Goal: Check status: Check status

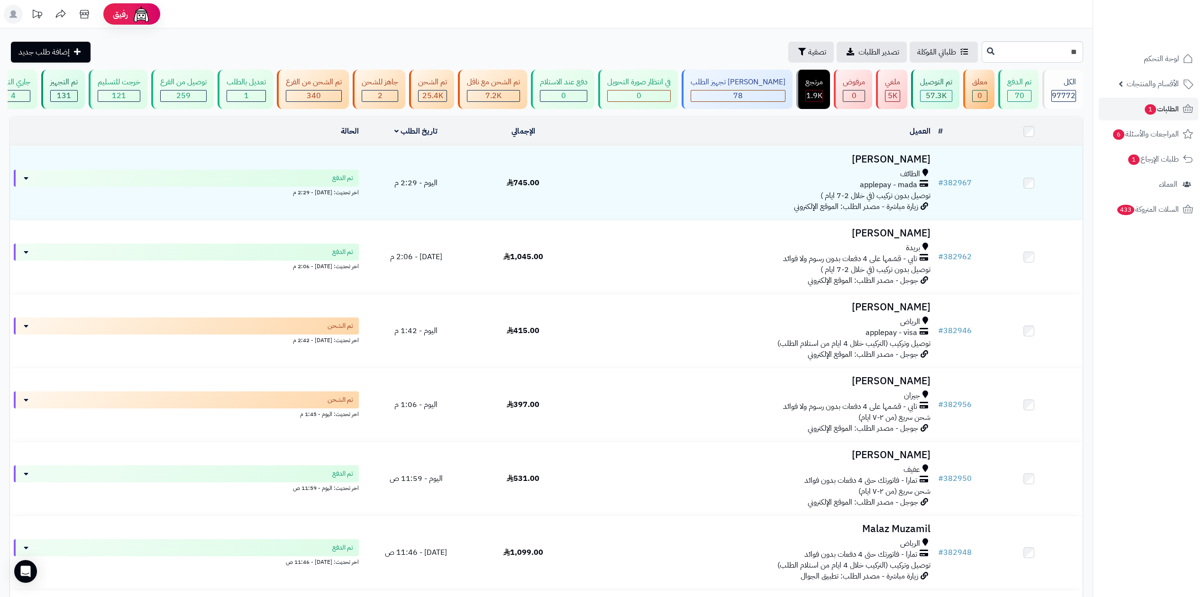
type input "*"
click at [808, 46] on span "تصفية" at bounding box center [817, 51] width 18 height 11
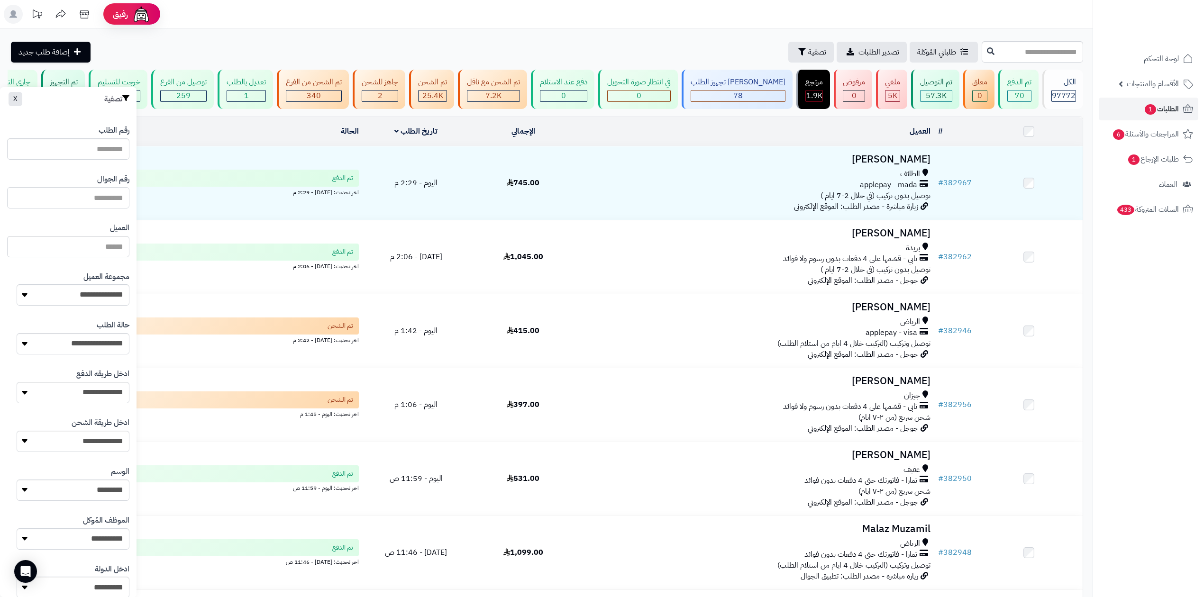
click at [127, 201] on input "text" at bounding box center [68, 197] width 122 height 21
click at [93, 194] on input "text" at bounding box center [68, 197] width 122 height 21
paste input "**********"
type input "**********"
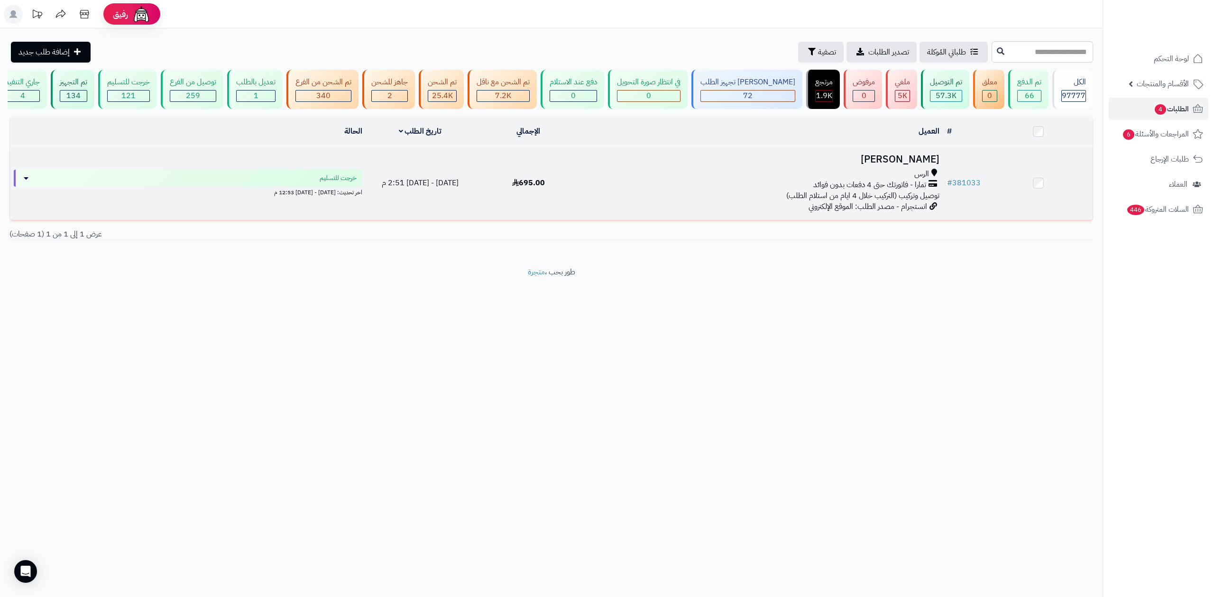
click at [905, 165] on h3 "[PERSON_NAME]" at bounding box center [762, 159] width 353 height 11
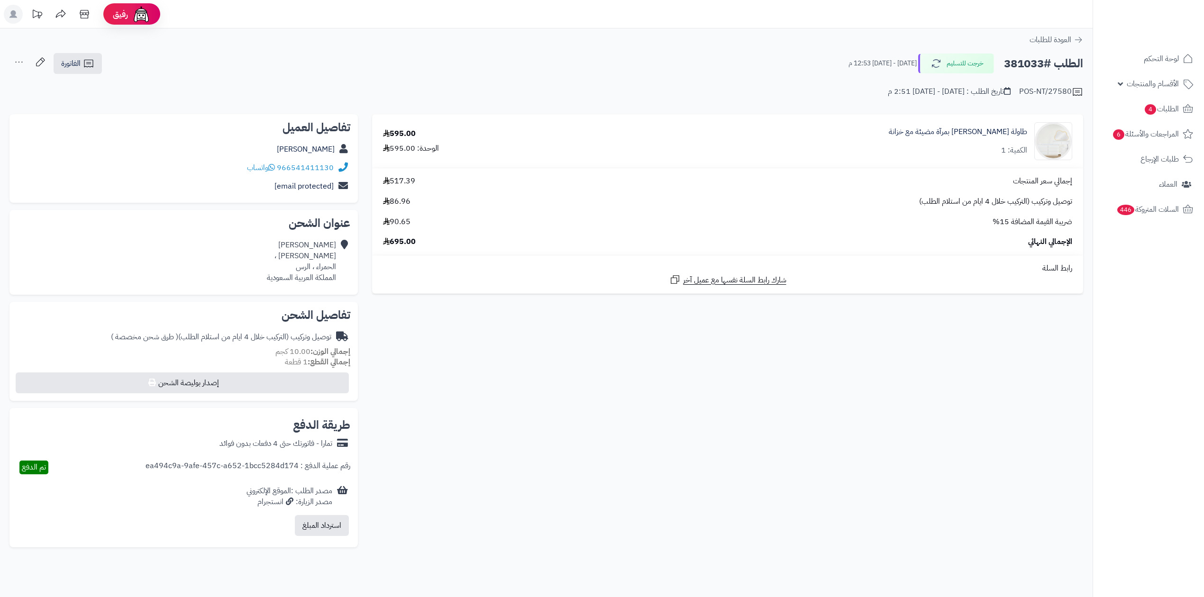
drag, startPoint x: 907, startPoint y: 269, endPoint x: 987, endPoint y: 174, distance: 124.1
click at [924, 251] on tbody "طاولة [PERSON_NAME] بمرآة مضيئة مع خزانة الكمية: 1 595.00 الوحدة: 595.00 إجمالي…" at bounding box center [727, 204] width 711 height 179
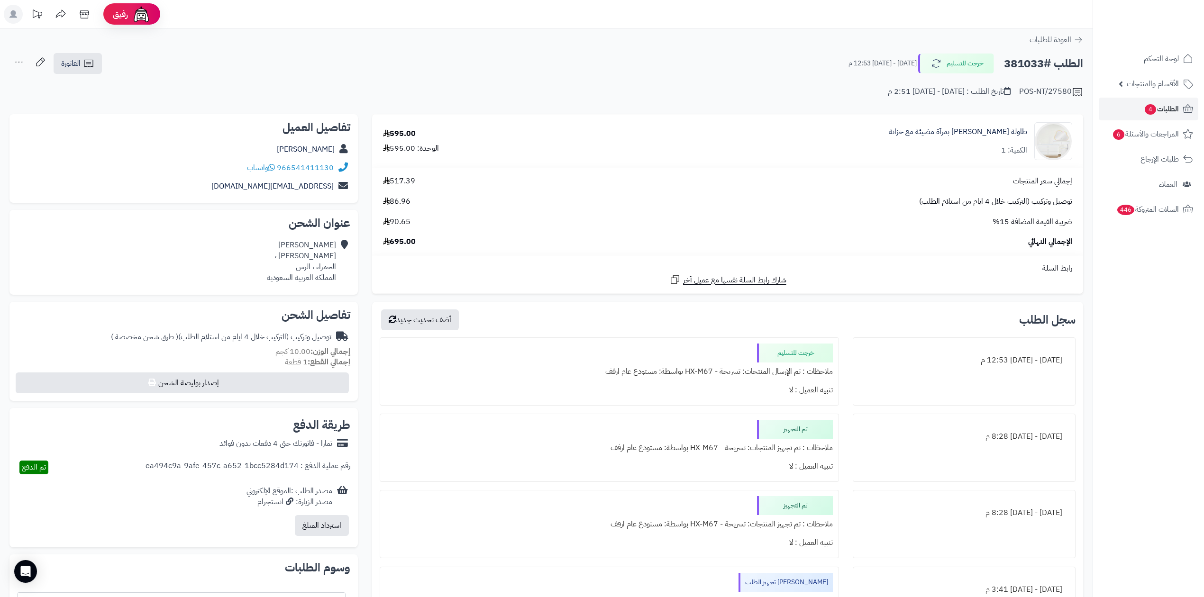
click at [1032, 61] on h2 "الطلب #381033" at bounding box center [1043, 63] width 79 height 19
copy h2 "381033"
click at [280, 65] on div "الطلب #381033 خرجت للتسليم [DATE] - [DATE] 12:53 م الفاتورة طباعة الفاتورة إرسا…" at bounding box center [546, 64] width 1074 height 22
